Goal: Task Accomplishment & Management: Manage account settings

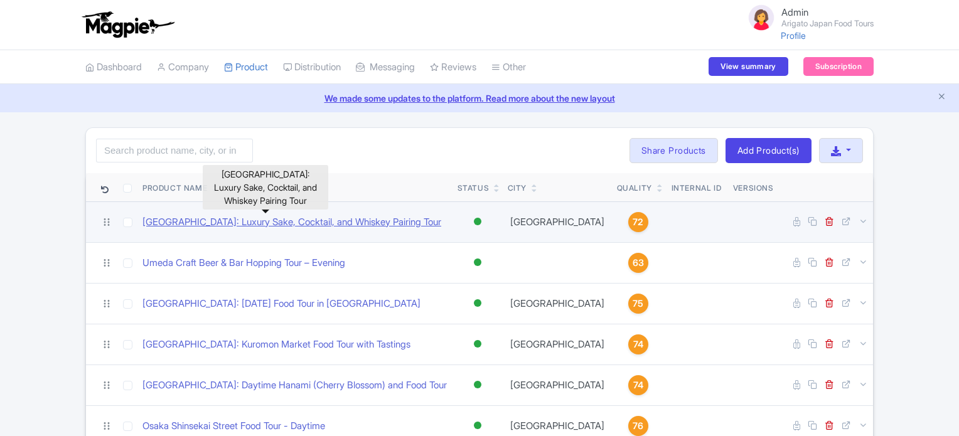
drag, startPoint x: 0, startPoint y: 0, endPoint x: 270, endPoint y: 218, distance: 347.0
click at [270, 218] on link "Tokyo: Luxury Sake, Cocktail, and Whiskey Pairing Tour" at bounding box center [291, 222] width 299 height 14
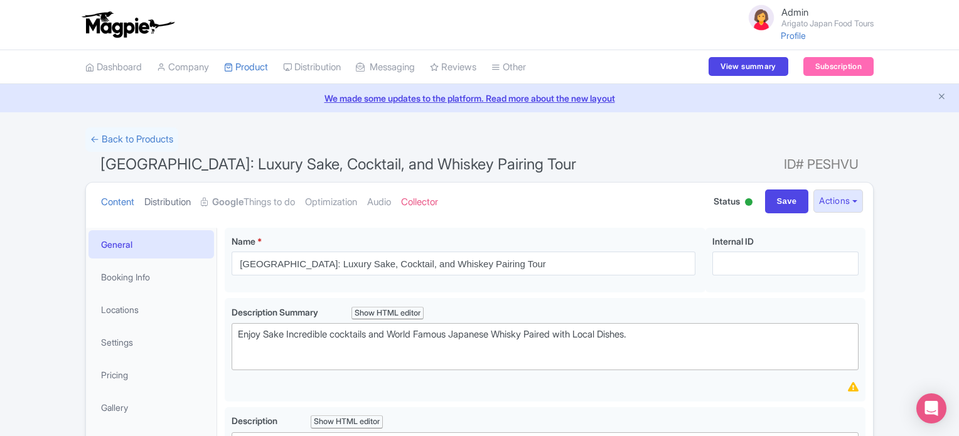
click at [184, 199] on link "Distribution" at bounding box center [167, 203] width 46 height 40
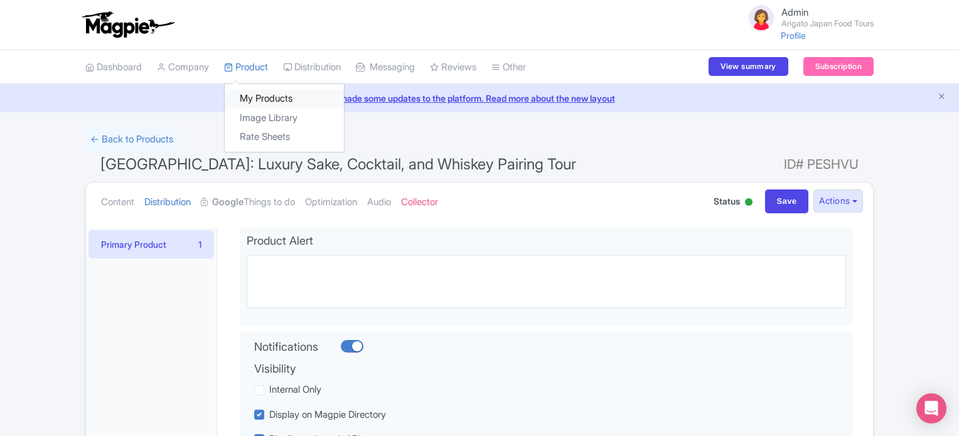
click at [260, 95] on link "My Products" at bounding box center [284, 98] width 119 height 19
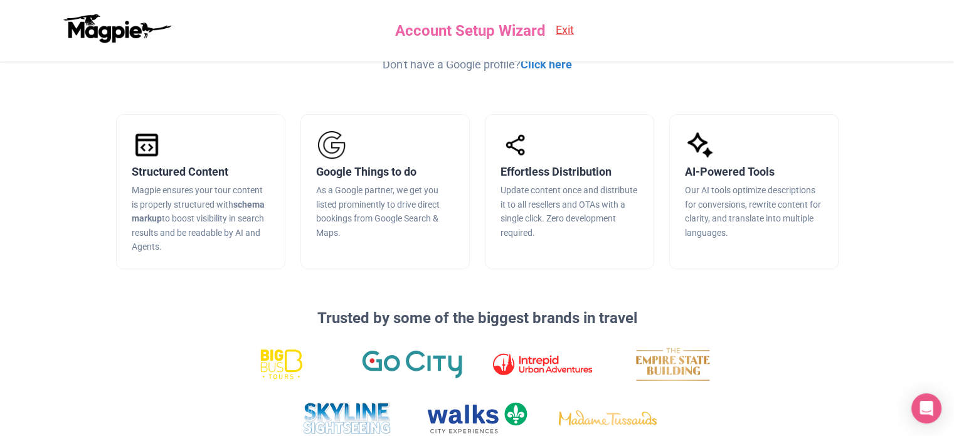
scroll to position [342, 0]
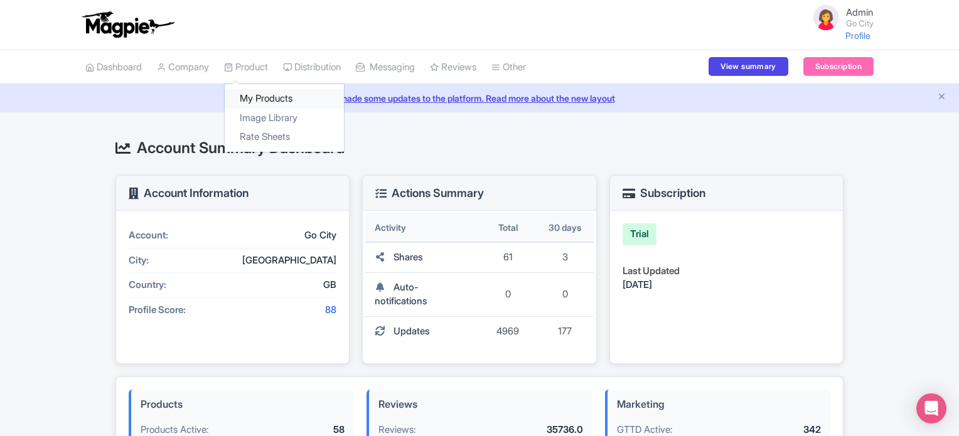
click at [256, 97] on link "My Products" at bounding box center [284, 98] width 119 height 19
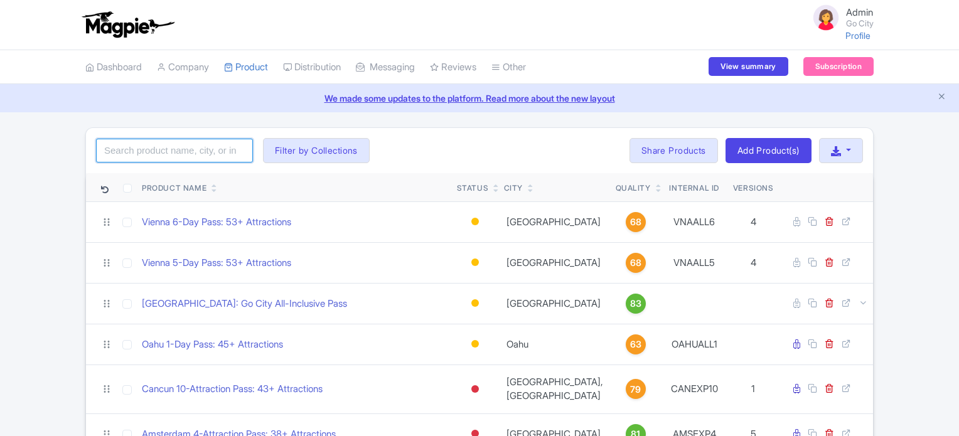
click at [212, 154] on input "search" at bounding box center [174, 151] width 157 height 24
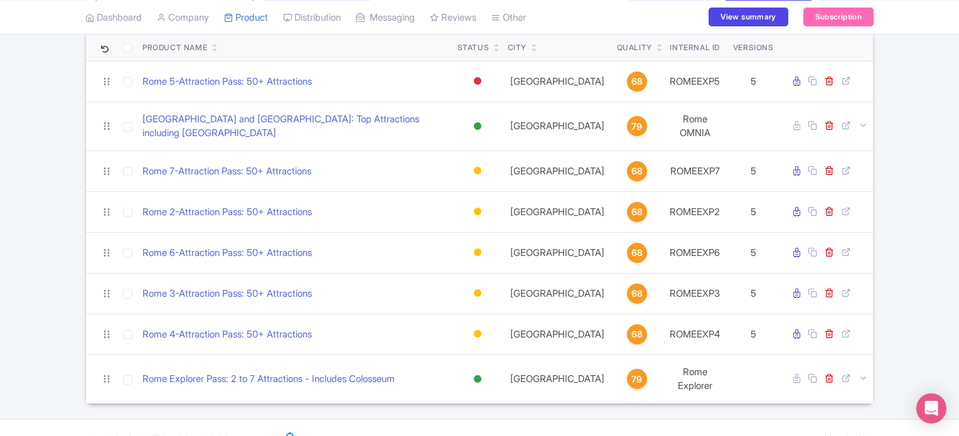
scroll to position [142, 0]
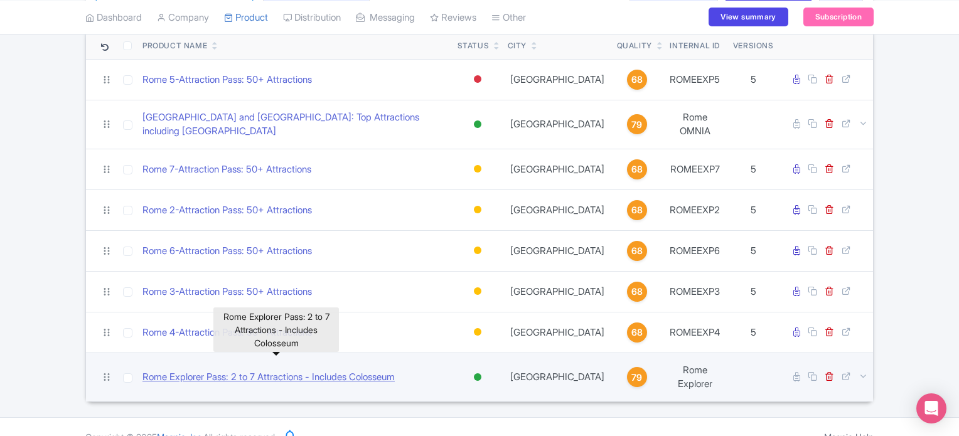
type input "rome"
click at [284, 370] on link "Rome Explorer Pass: 2 to 7 Attractions - Includes Colosseum" at bounding box center [268, 377] width 252 height 14
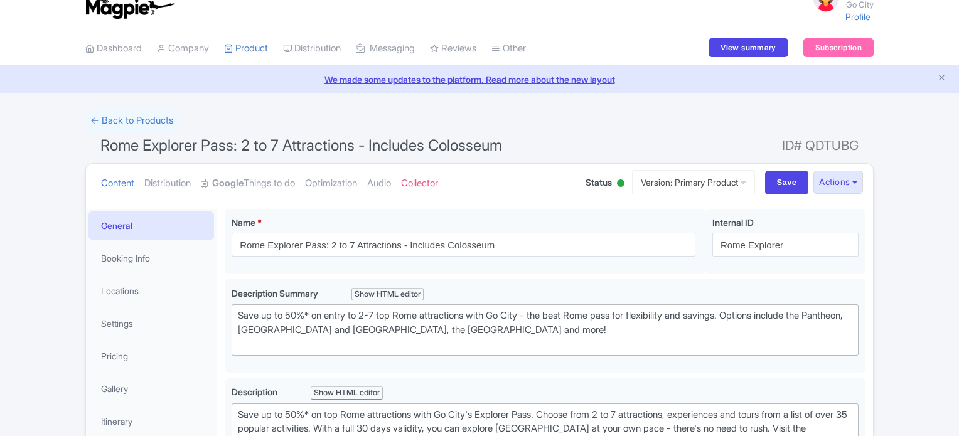
type trix-editor "<div>Check the Go City app or digital guidebook for the most up-to-date list of…"
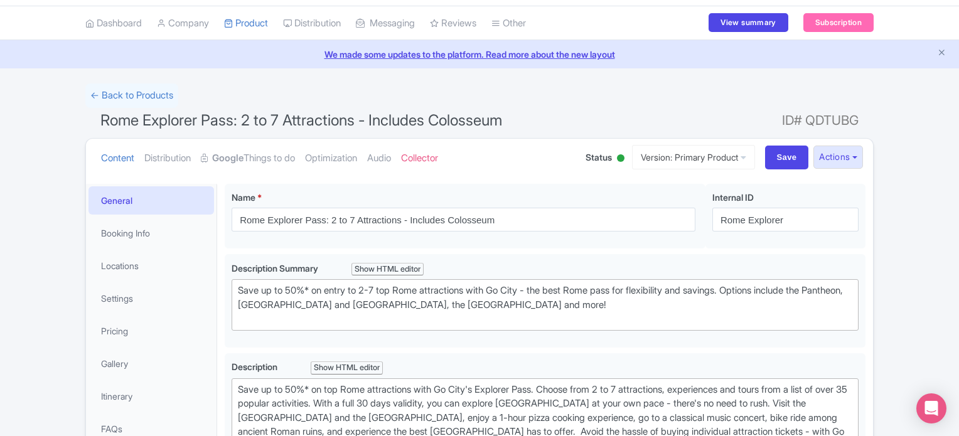
scroll to position [39, 0]
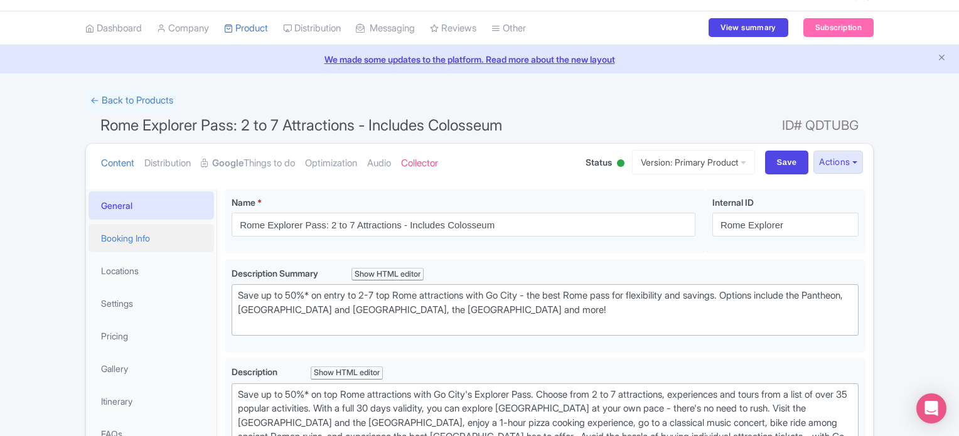
click at [125, 236] on link "Booking Info" at bounding box center [150, 238] width 125 height 28
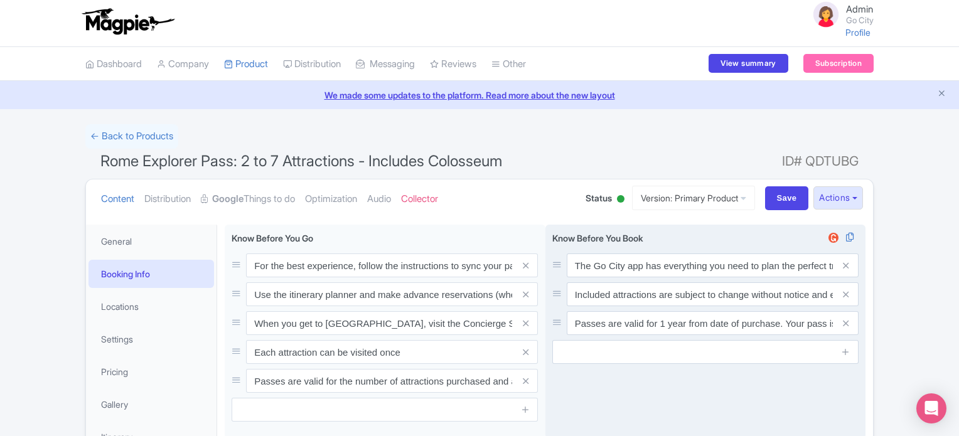
scroll to position [0, 0]
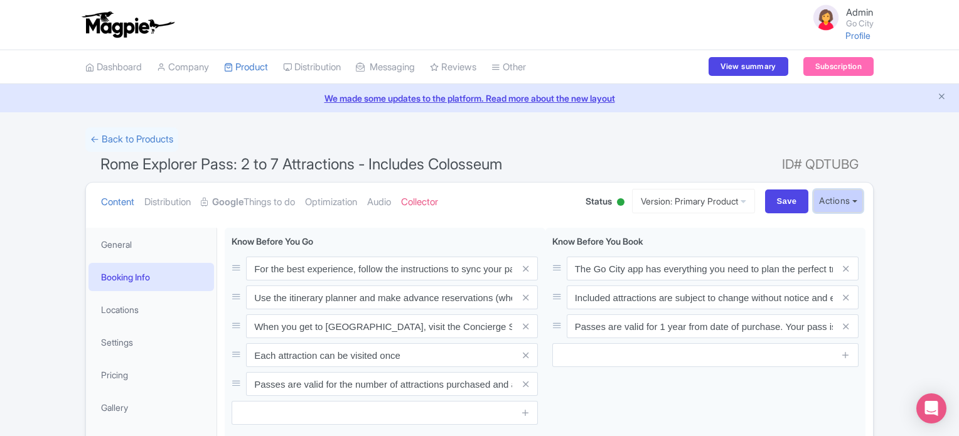
click at [851, 207] on button "Actions" at bounding box center [838, 200] width 50 height 23
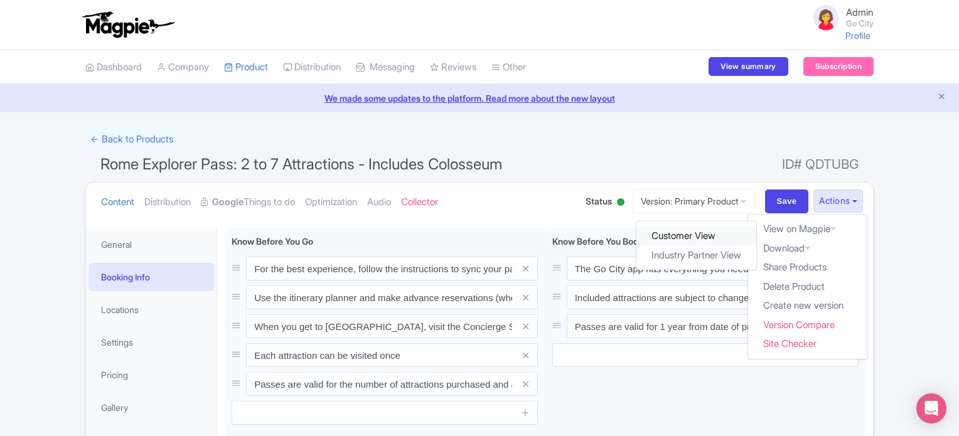
click at [700, 238] on link "Customer View" at bounding box center [697, 235] width 120 height 19
